Goal: Task Accomplishment & Management: Manage account settings

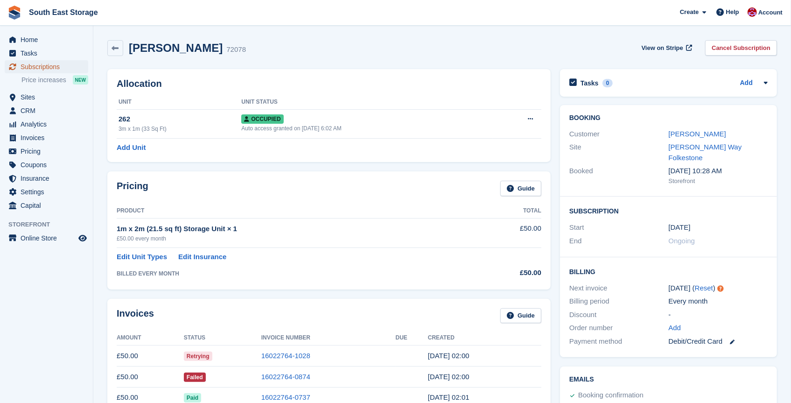
click at [38, 66] on span "Subscriptions" at bounding box center [49, 66] width 56 height 13
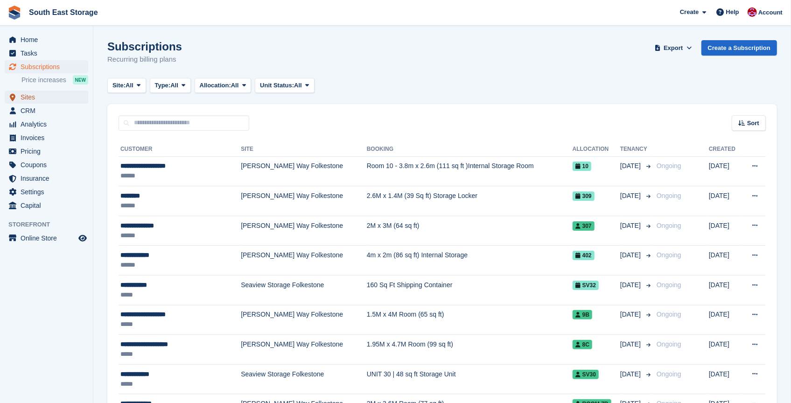
click at [30, 95] on span "Sites" at bounding box center [49, 97] width 56 height 13
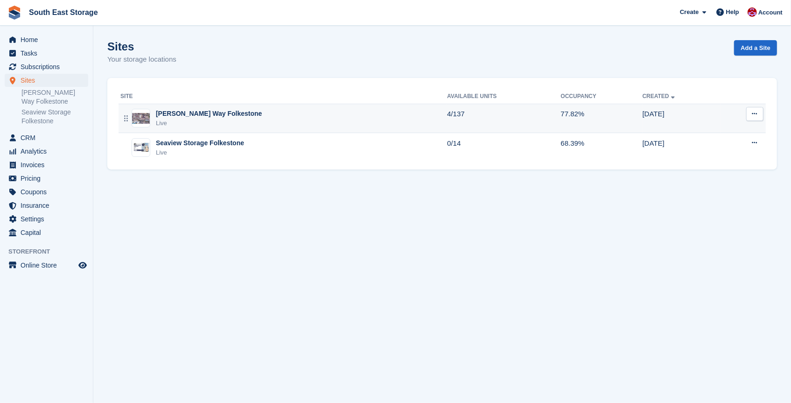
click at [187, 117] on div "[PERSON_NAME] Way Folkestone" at bounding box center [209, 114] width 106 height 10
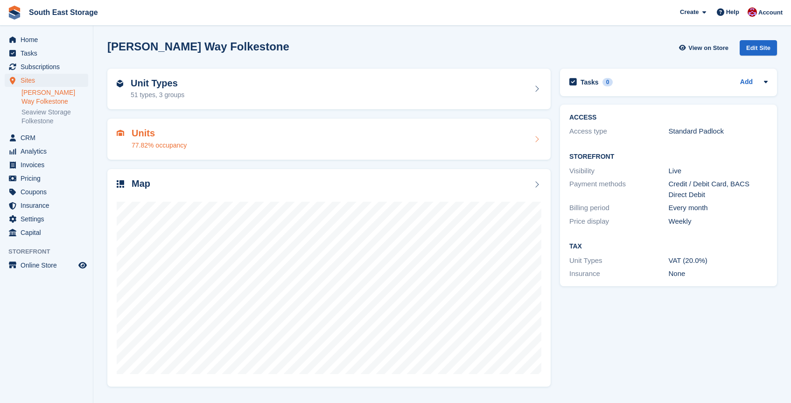
click at [154, 135] on h2 "Units" at bounding box center [159, 133] width 55 height 11
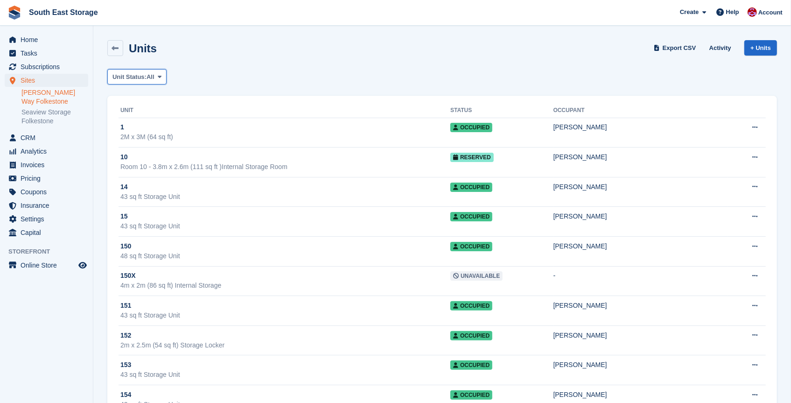
click at [154, 79] on span "All" at bounding box center [151, 76] width 8 height 9
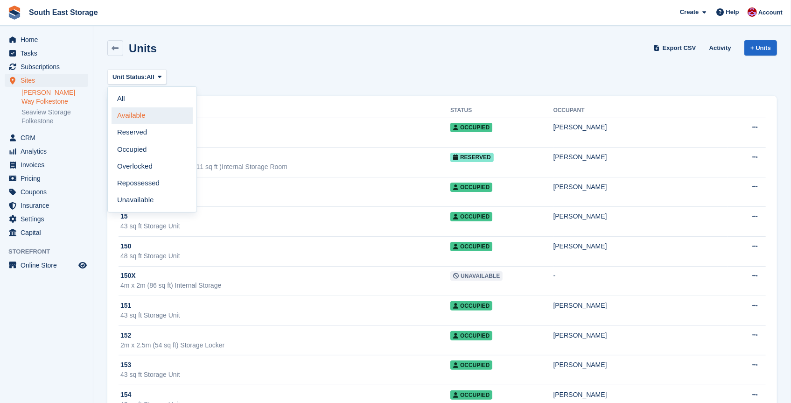
click at [158, 115] on link "Available" at bounding box center [152, 115] width 81 height 17
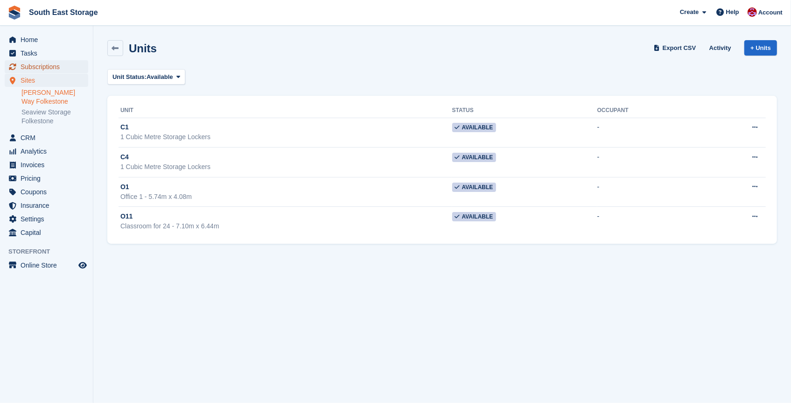
click at [46, 68] on span "Subscriptions" at bounding box center [49, 66] width 56 height 13
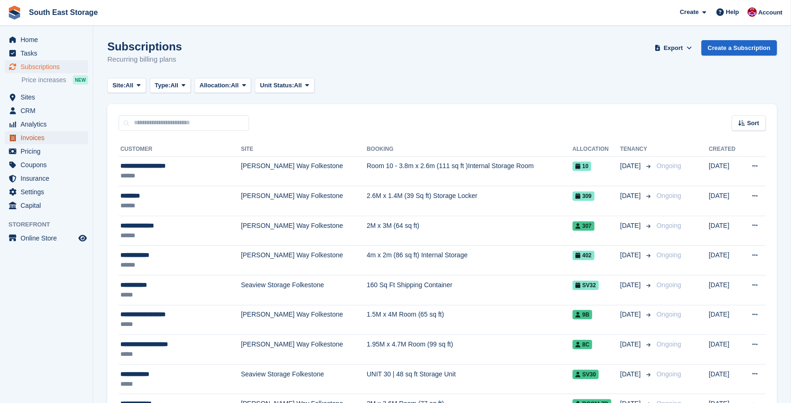
click at [37, 140] on span "Invoices" at bounding box center [49, 137] width 56 height 13
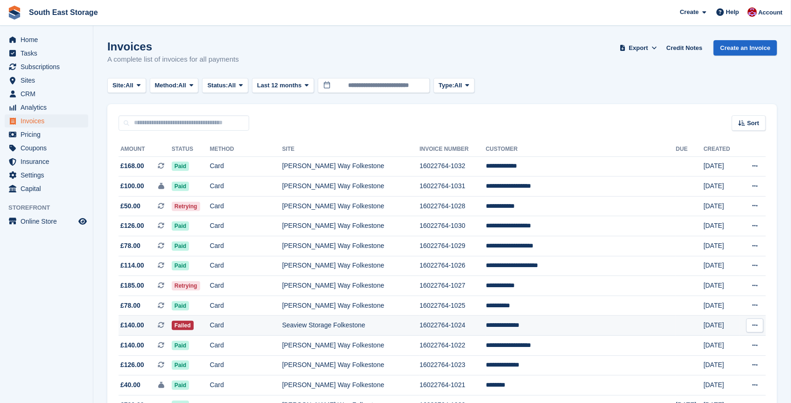
click at [282, 321] on td "Card" at bounding box center [246, 325] width 72 height 20
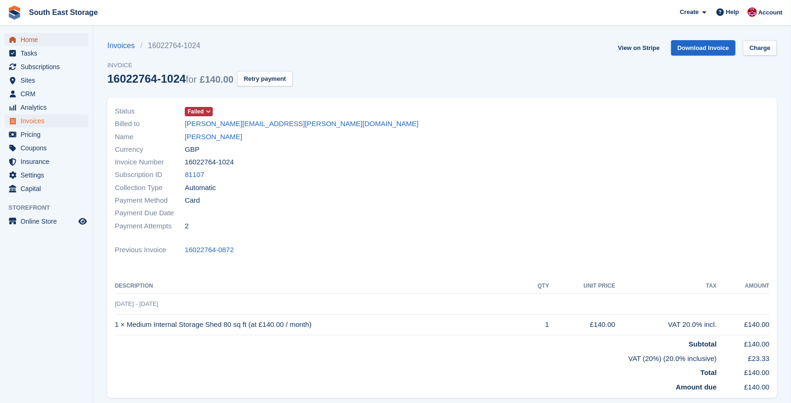
click at [28, 40] on span "Home" at bounding box center [49, 39] width 56 height 13
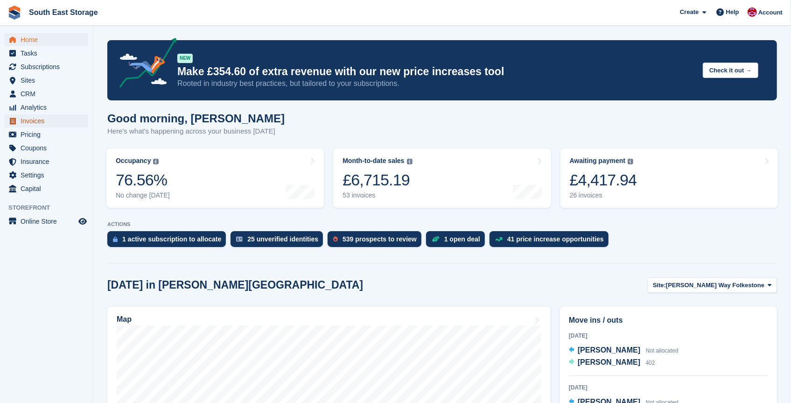
click at [29, 122] on span "Invoices" at bounding box center [49, 120] width 56 height 13
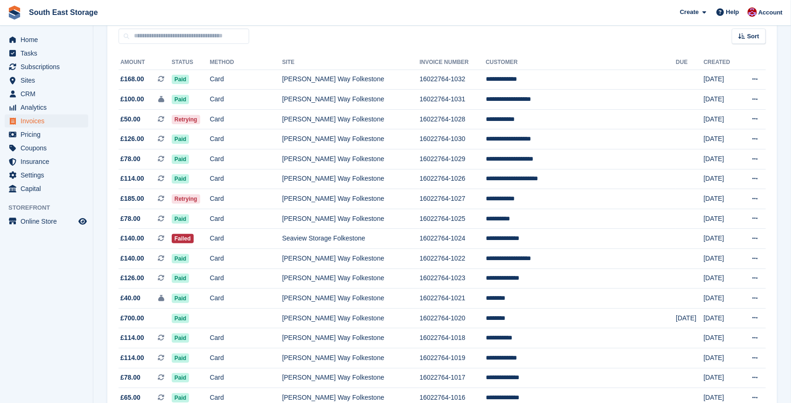
scroll to position [62, 0]
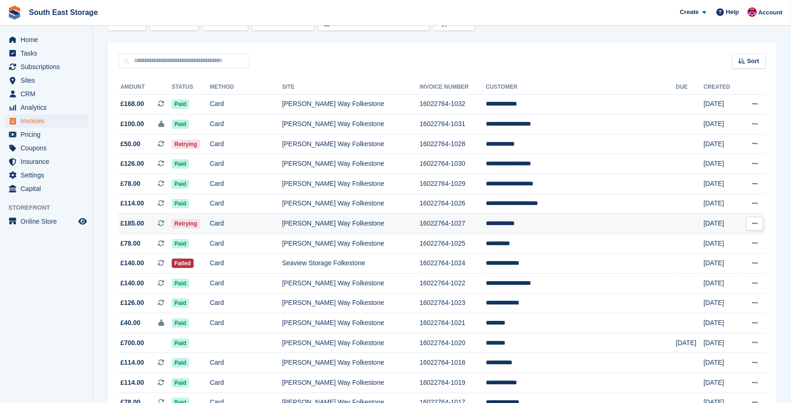
click at [327, 220] on td "[PERSON_NAME] Way Folkestone" at bounding box center [351, 224] width 138 height 20
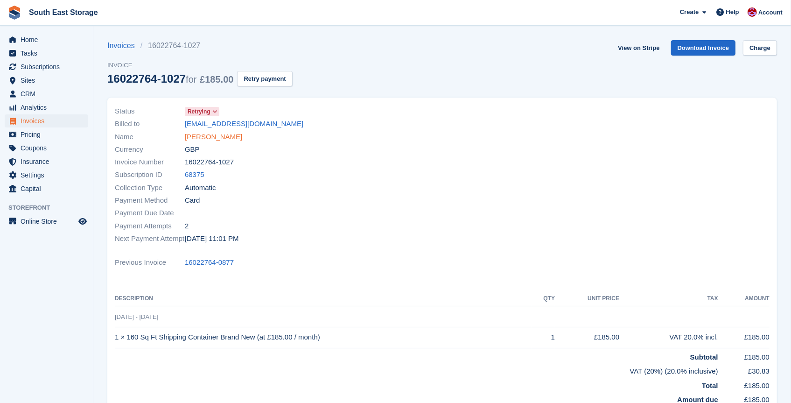
click at [205, 136] on link "[PERSON_NAME]" at bounding box center [213, 137] width 57 height 11
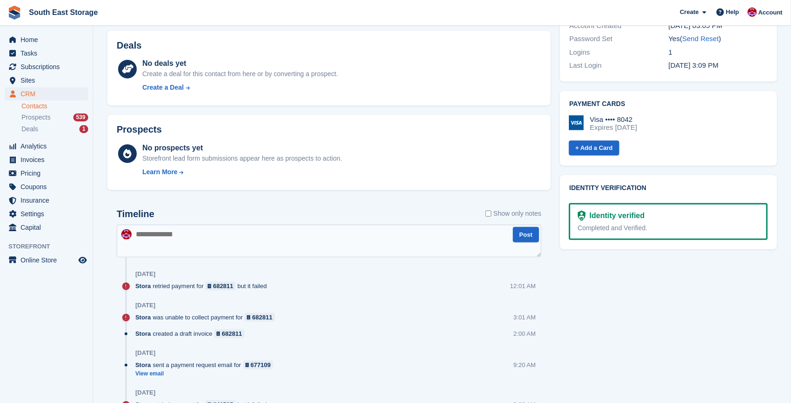
scroll to position [375, 0]
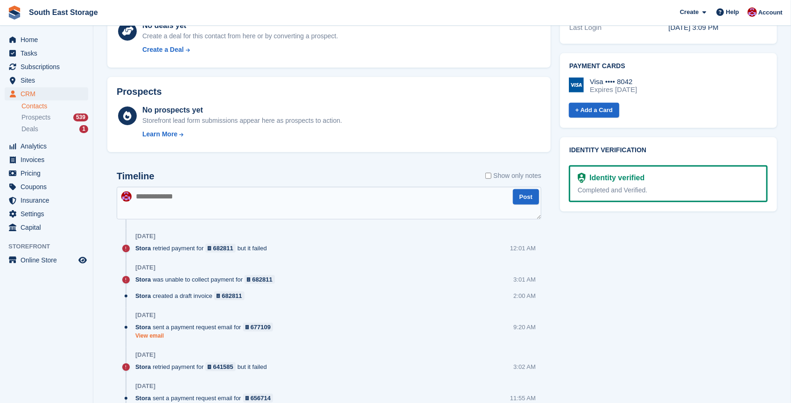
click at [154, 338] on link "View email" at bounding box center [206, 336] width 142 height 8
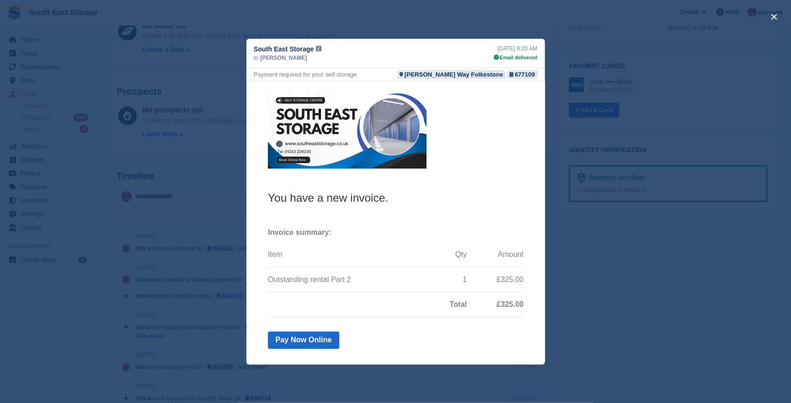
scroll to position [0, 0]
click at [428, 36] on div "close" at bounding box center [395, 201] width 791 height 403
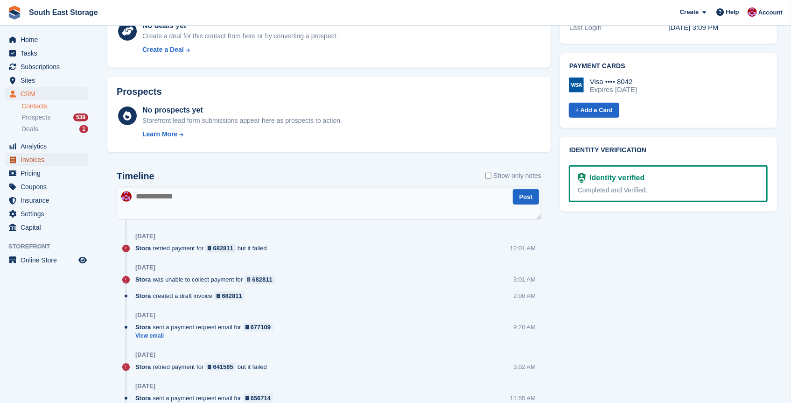
click at [37, 159] on span "Invoices" at bounding box center [49, 159] width 56 height 13
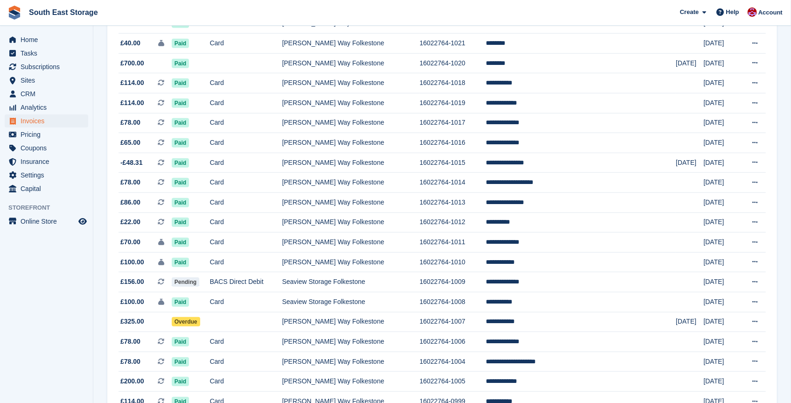
scroll to position [342, 0]
